Goal: Task Accomplishment & Management: Manage account settings

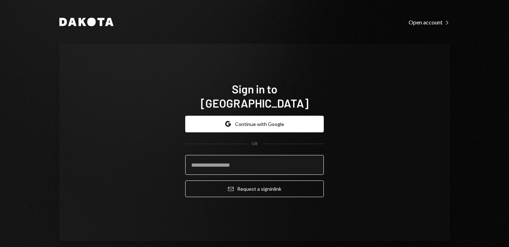
click at [205, 160] on input "email" at bounding box center [254, 165] width 139 height 20
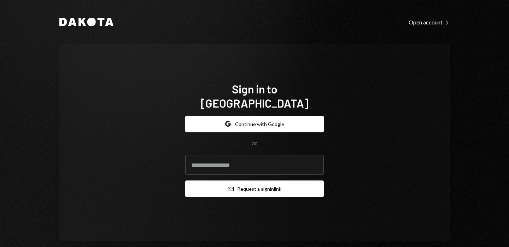
type input "**********"
click at [228, 187] on icon "submit" at bounding box center [231, 189] width 6 height 4
